Goal: Information Seeking & Learning: Check status

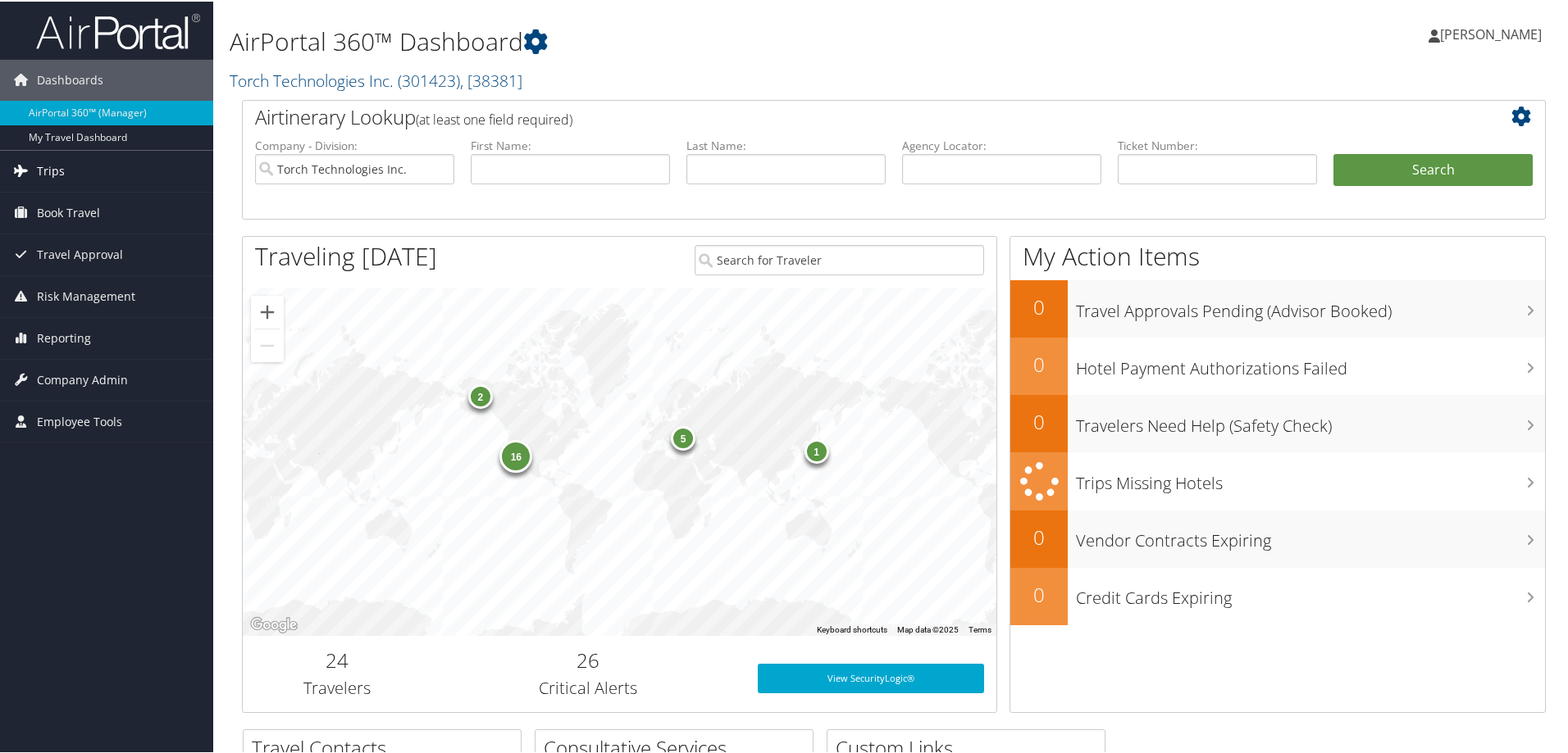
click at [44, 169] on span "Trips" at bounding box center [51, 170] width 28 height 41
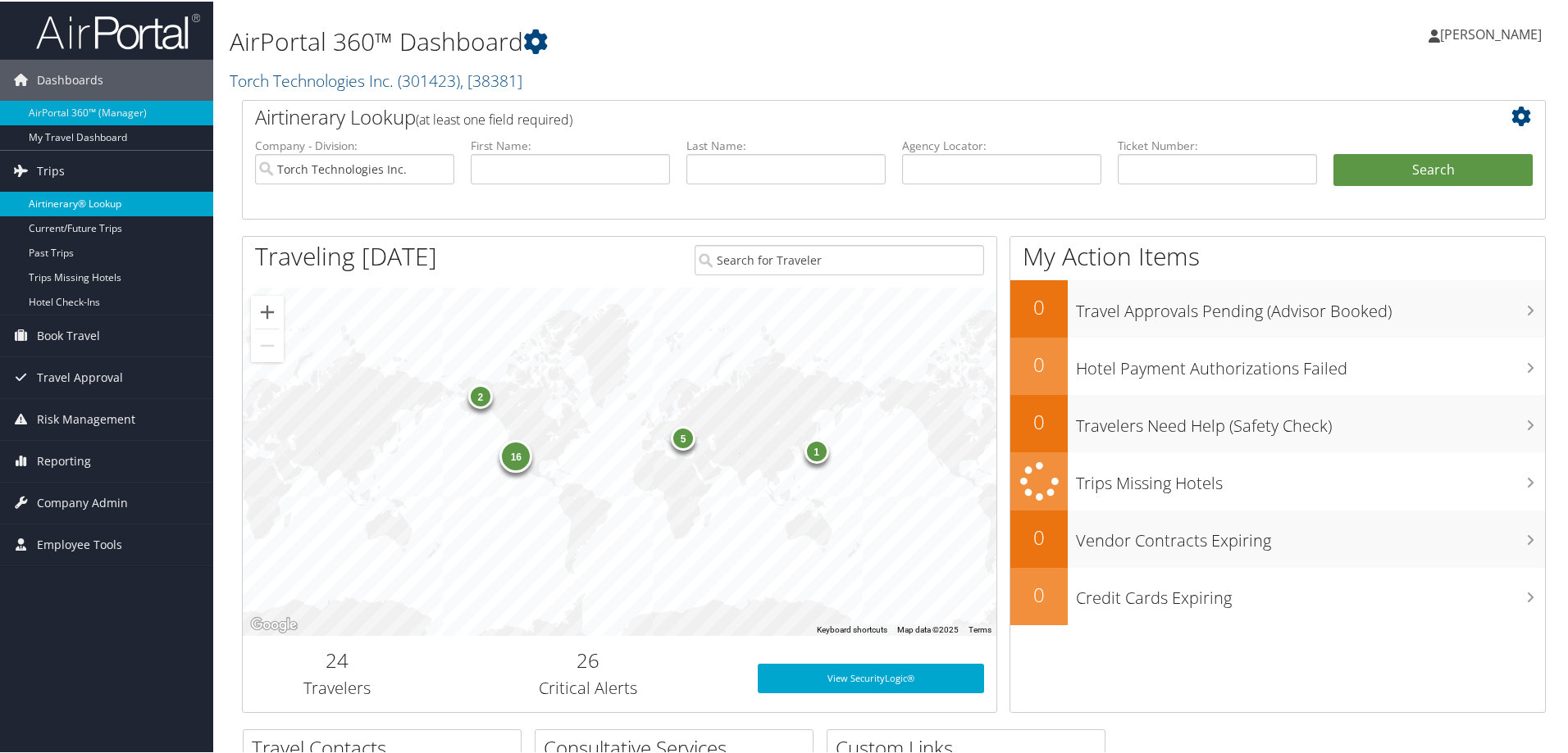
click at [57, 200] on link "Airtinerary® Lookup" at bounding box center [107, 203] width 214 height 25
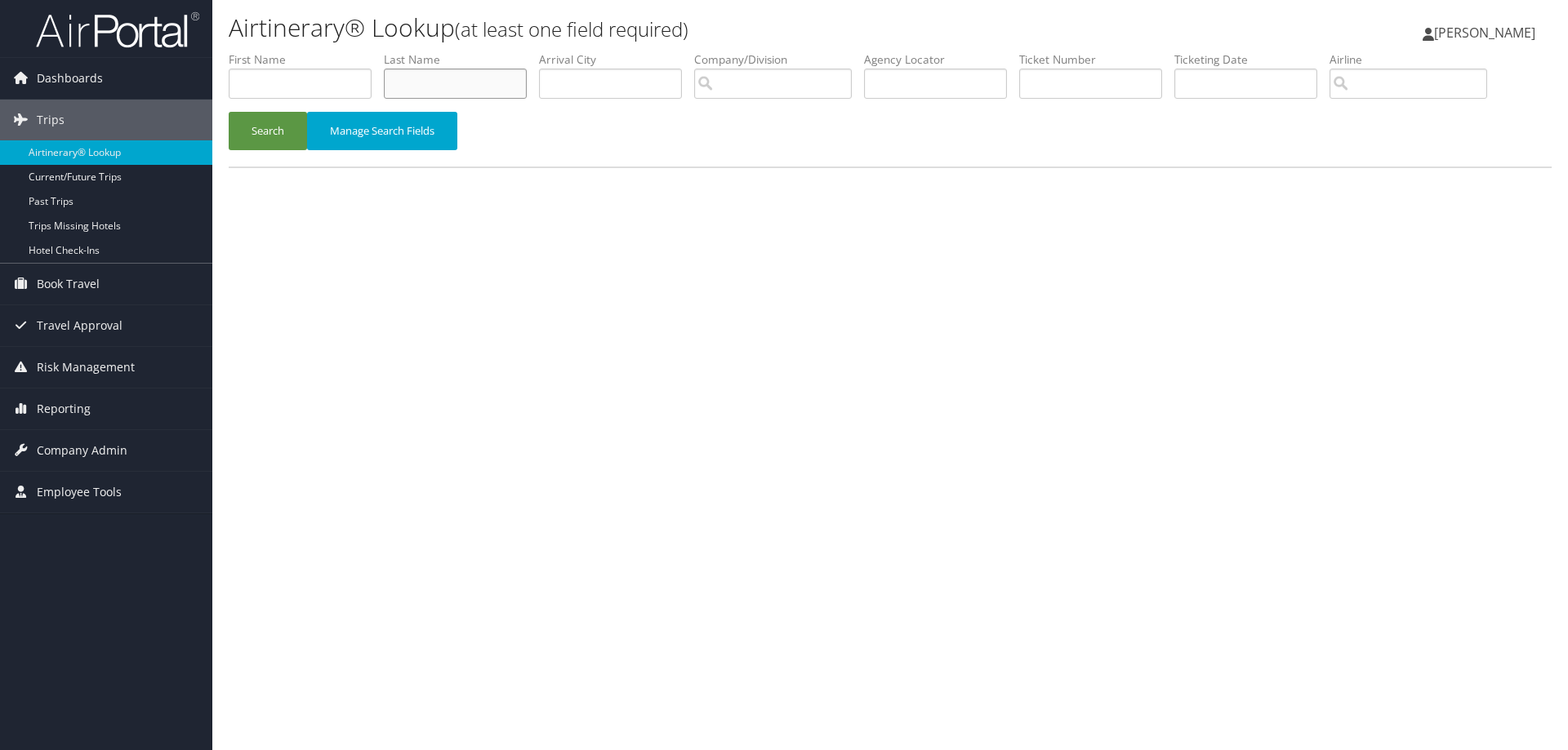
click at [404, 85] on input "text" at bounding box center [455, 84] width 142 height 30
type input "Pierce"
click at [267, 123] on button "Search" at bounding box center [268, 131] width 79 height 38
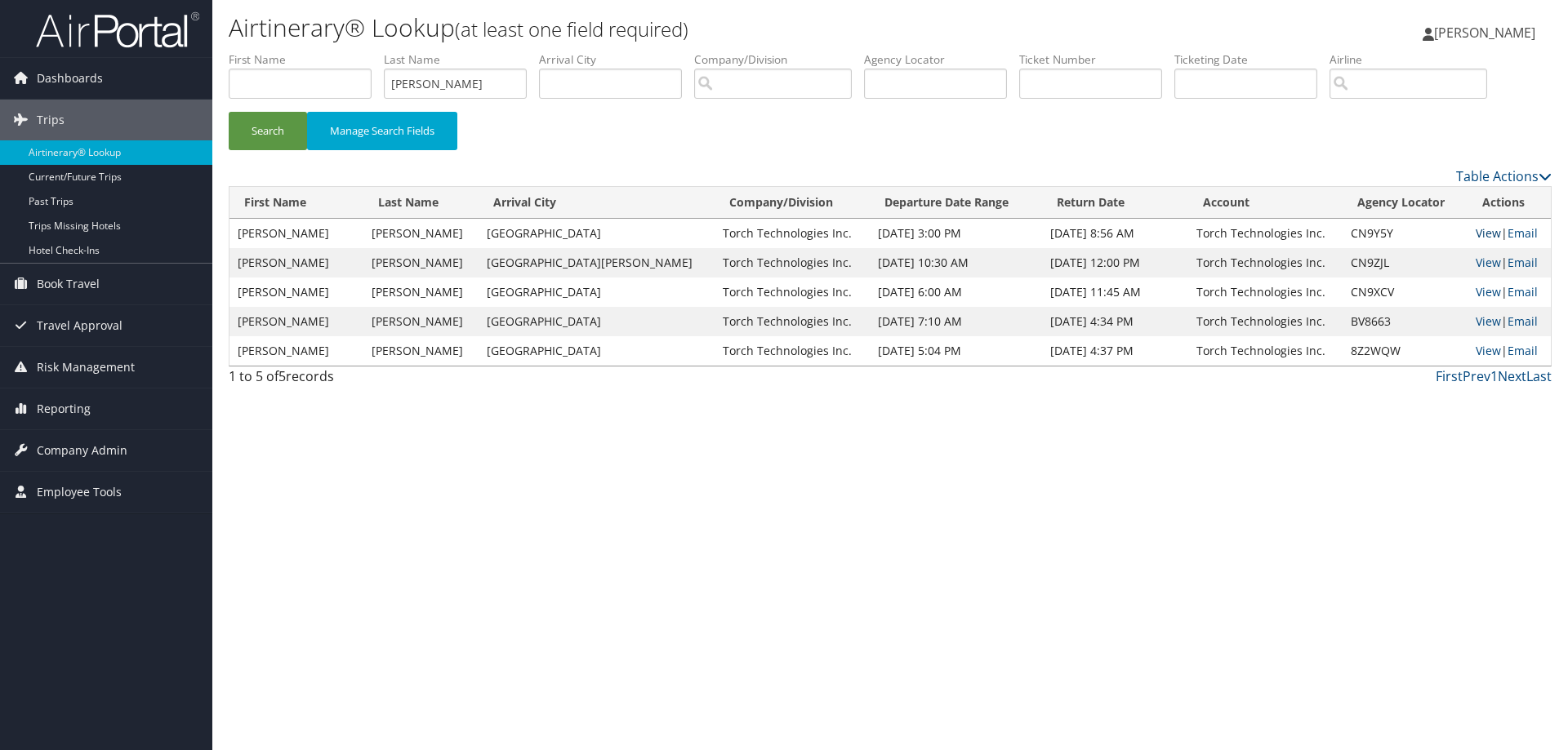
click at [1476, 233] on link "View" at bounding box center [1488, 233] width 26 height 15
click at [1476, 263] on link "View" at bounding box center [1488, 262] width 26 height 15
click at [1476, 291] on link "View" at bounding box center [1488, 291] width 26 height 15
click at [1472, 31] on span "[PERSON_NAME]" at bounding box center [1484, 32] width 102 height 18
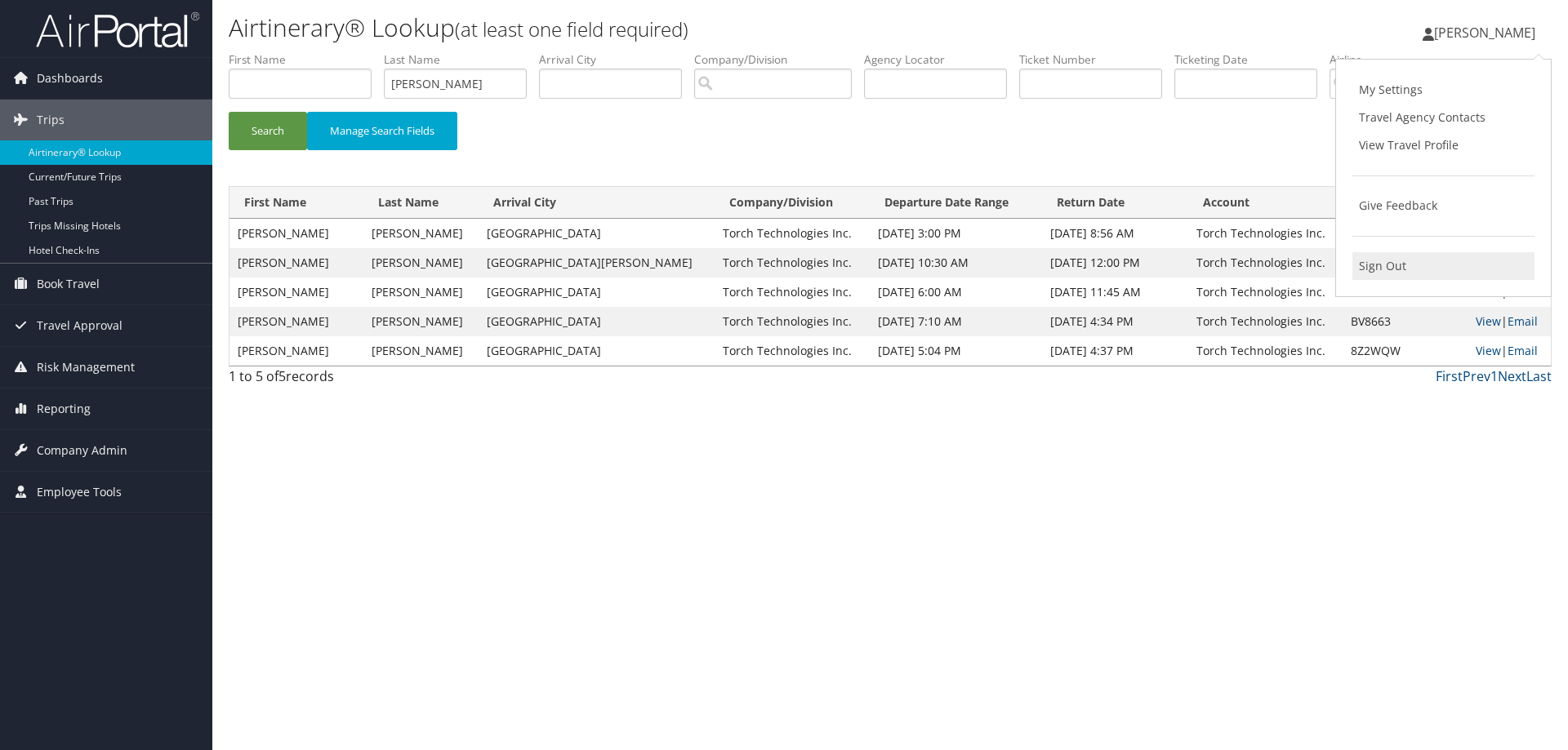
click at [1379, 269] on link "Sign Out" at bounding box center [1444, 266] width 182 height 28
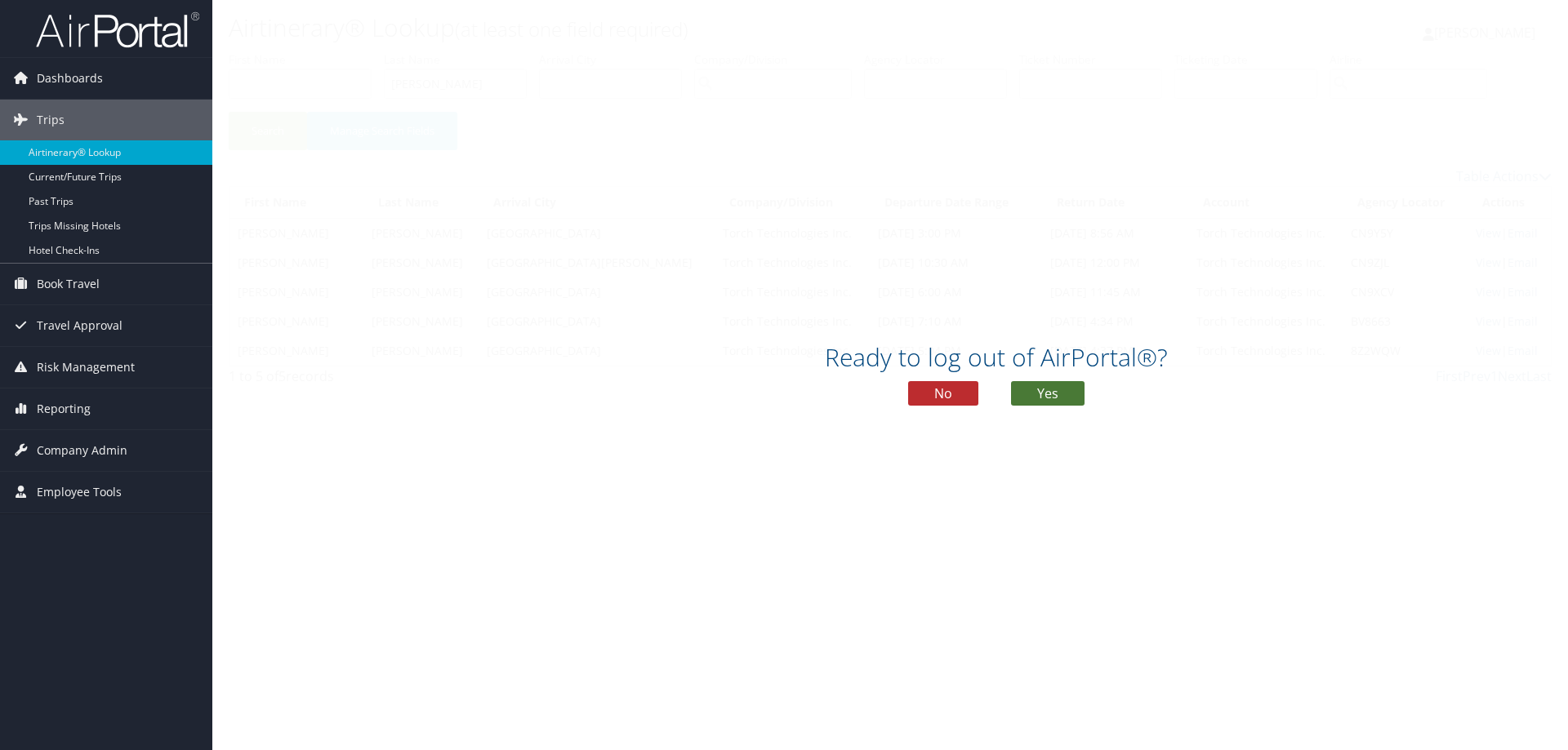
click at [1048, 390] on button "Yes" at bounding box center [1048, 394] width 73 height 25
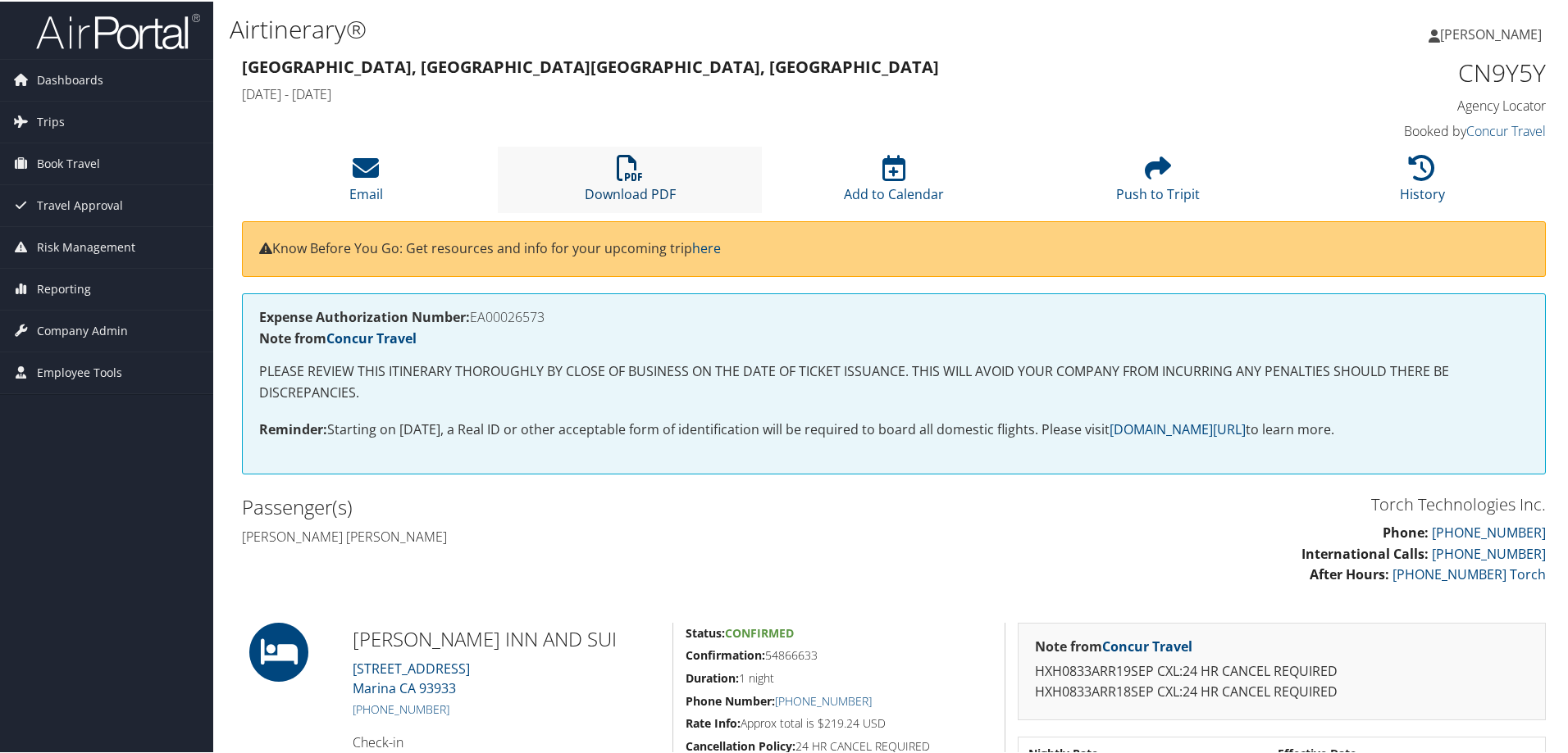
click at [620, 177] on icon at bounding box center [630, 167] width 27 height 27
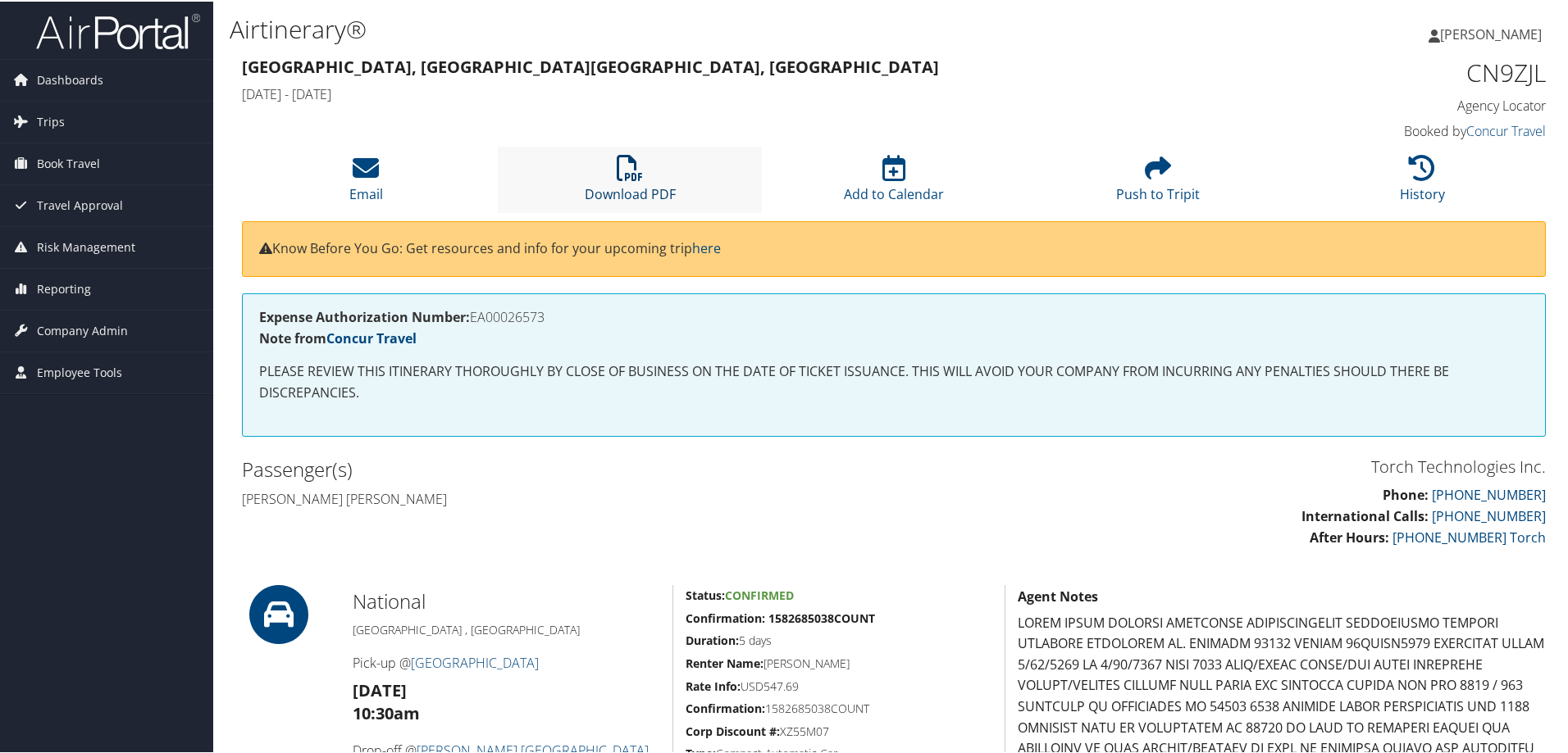
click at [631, 173] on icon at bounding box center [630, 167] width 27 height 27
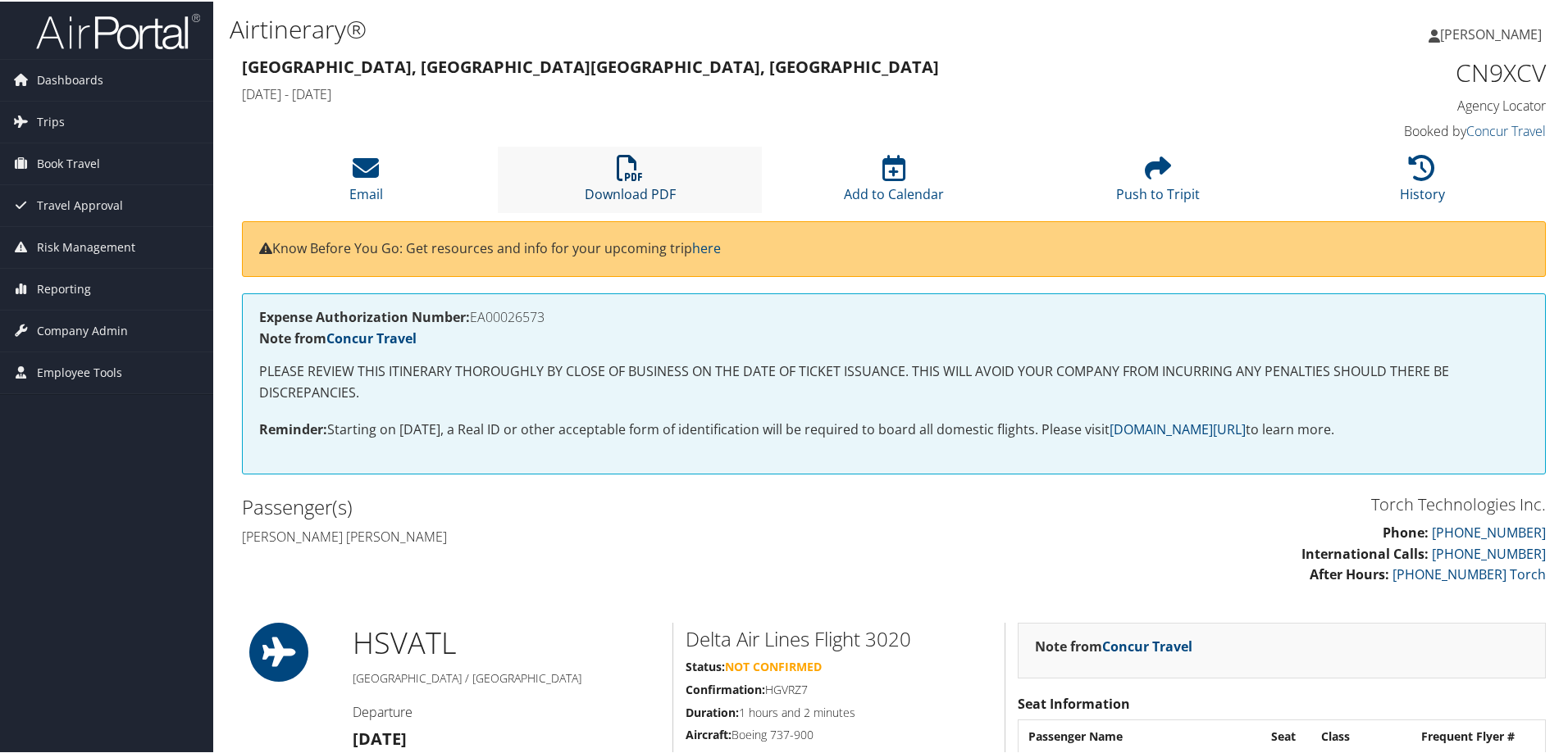
click at [617, 172] on icon at bounding box center [630, 167] width 27 height 27
